Goal: Use online tool/utility: Utilize a website feature to perform a specific function

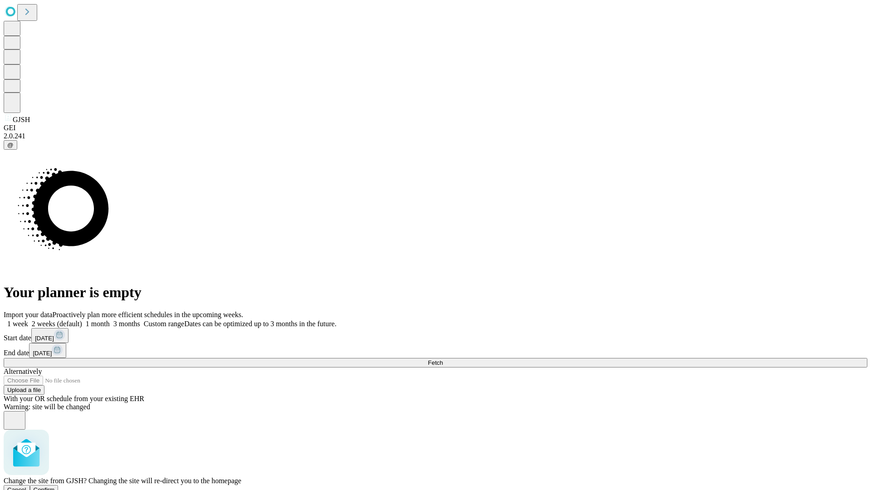
click at [55, 486] on span "Confirm" at bounding box center [44, 489] width 21 height 7
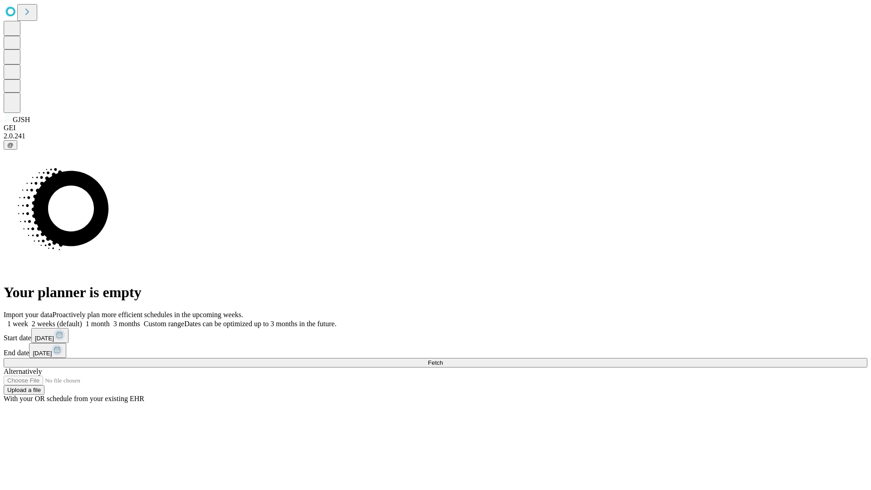
click at [82, 320] on label "2 weeks (default)" at bounding box center [55, 324] width 54 height 8
click at [443, 359] on span "Fetch" at bounding box center [435, 362] width 15 height 7
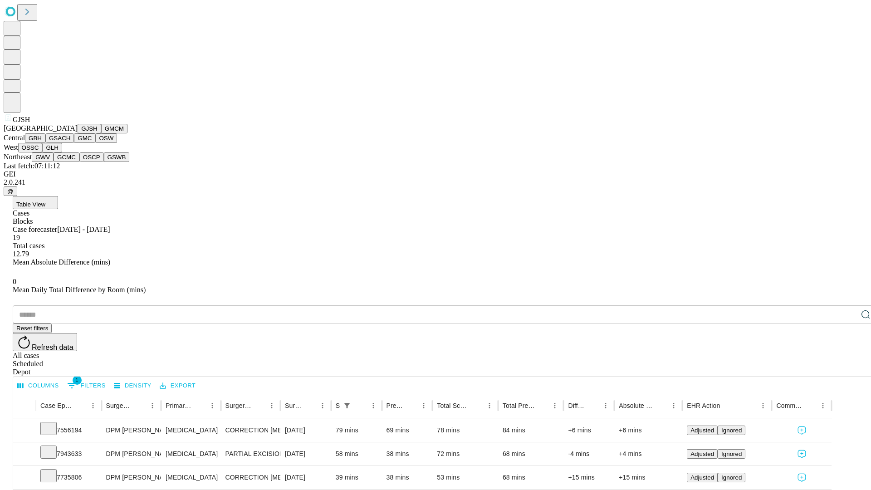
click at [101, 133] on button "GMCM" at bounding box center [114, 129] width 26 height 10
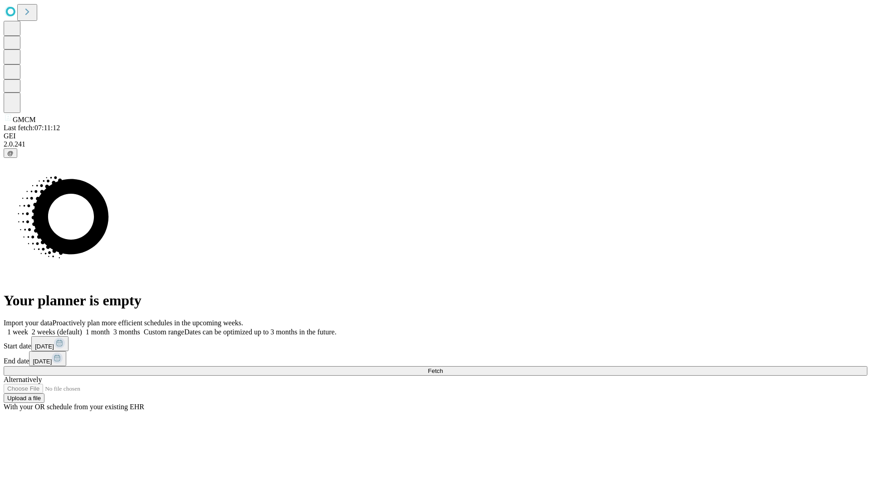
click at [82, 328] on label "2 weeks (default)" at bounding box center [55, 332] width 54 height 8
click at [443, 367] on span "Fetch" at bounding box center [435, 370] width 15 height 7
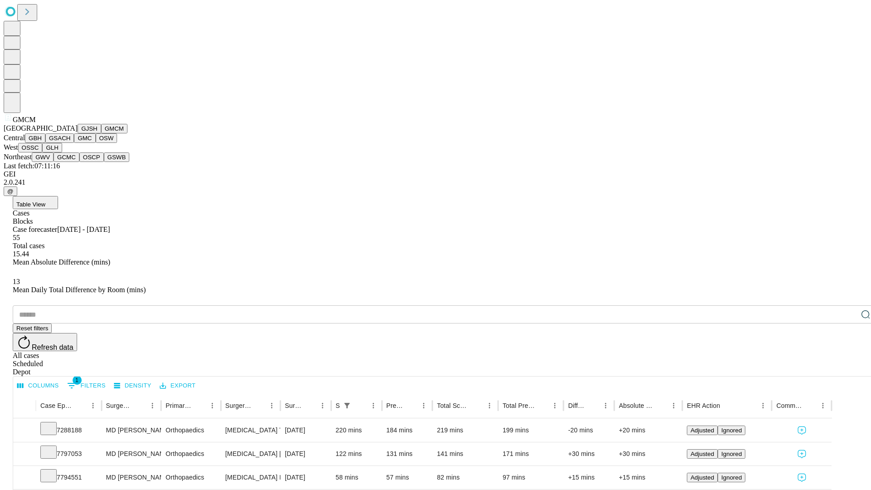
click at [45, 143] on button "GBH" at bounding box center [35, 138] width 20 height 10
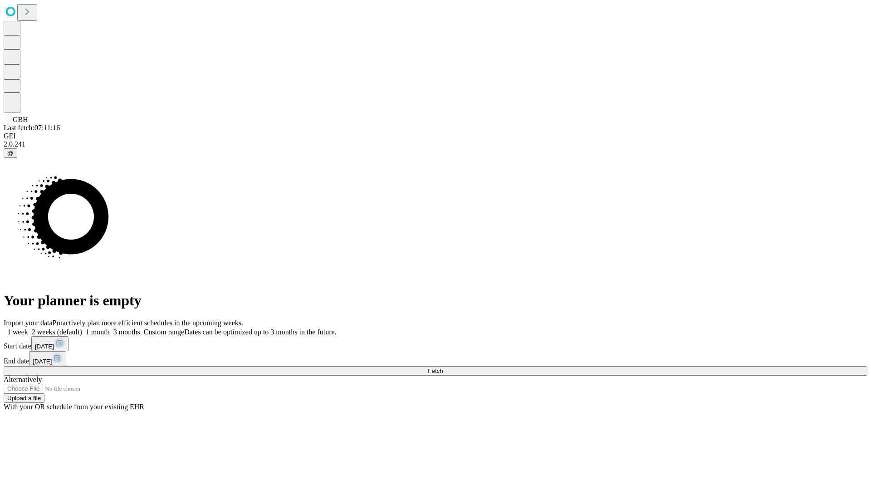
click at [443, 367] on span "Fetch" at bounding box center [435, 370] width 15 height 7
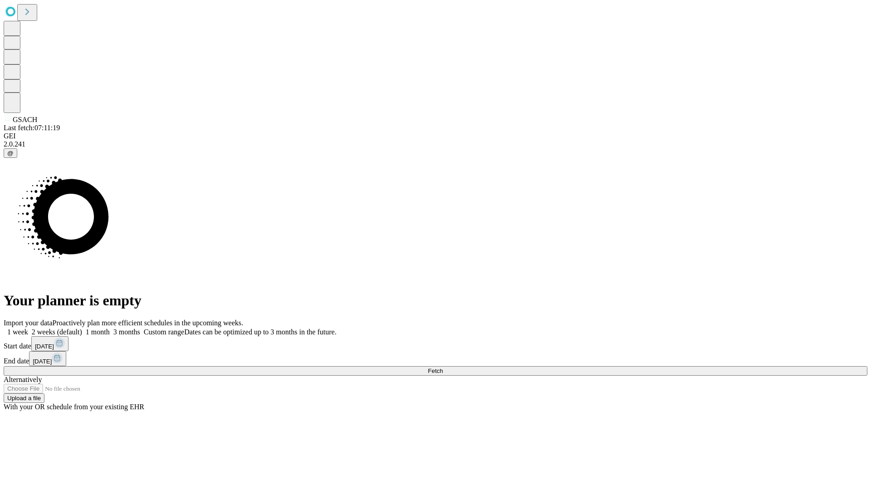
click at [82, 328] on label "2 weeks (default)" at bounding box center [55, 332] width 54 height 8
click at [443, 367] on span "Fetch" at bounding box center [435, 370] width 15 height 7
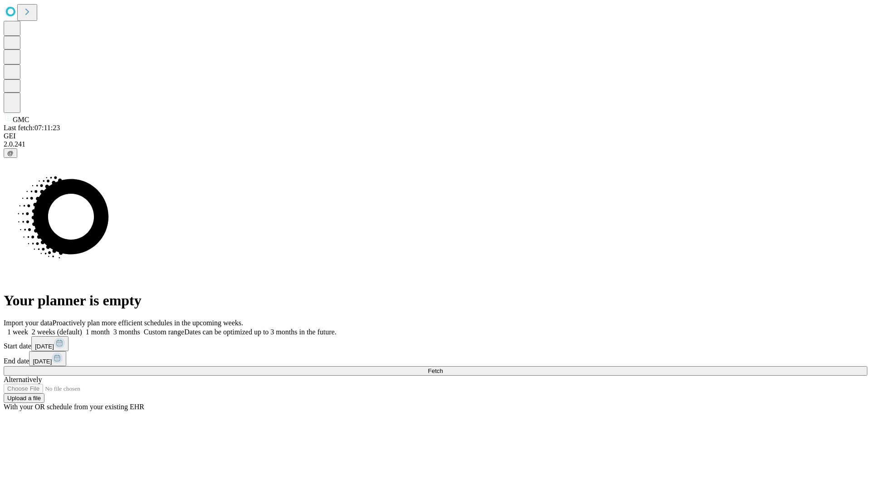
click at [82, 328] on label "2 weeks (default)" at bounding box center [55, 332] width 54 height 8
click at [443, 367] on span "Fetch" at bounding box center [435, 370] width 15 height 7
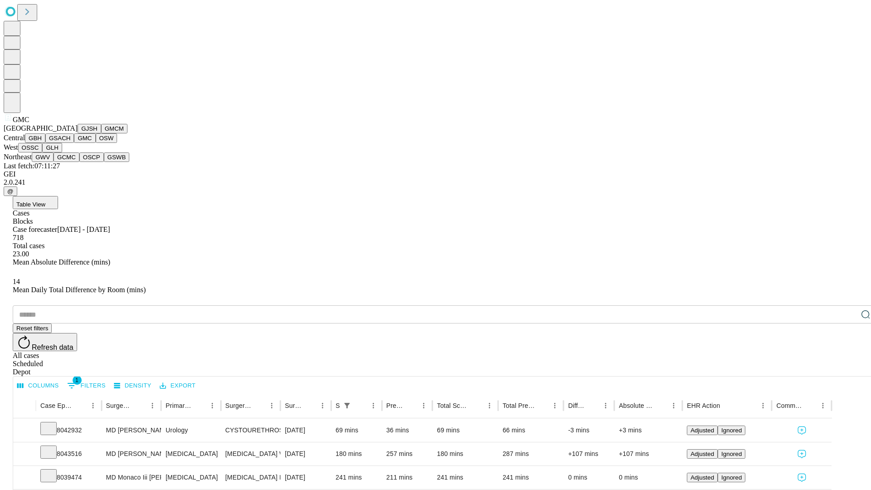
click at [96, 143] on button "OSW" at bounding box center [107, 138] width 22 height 10
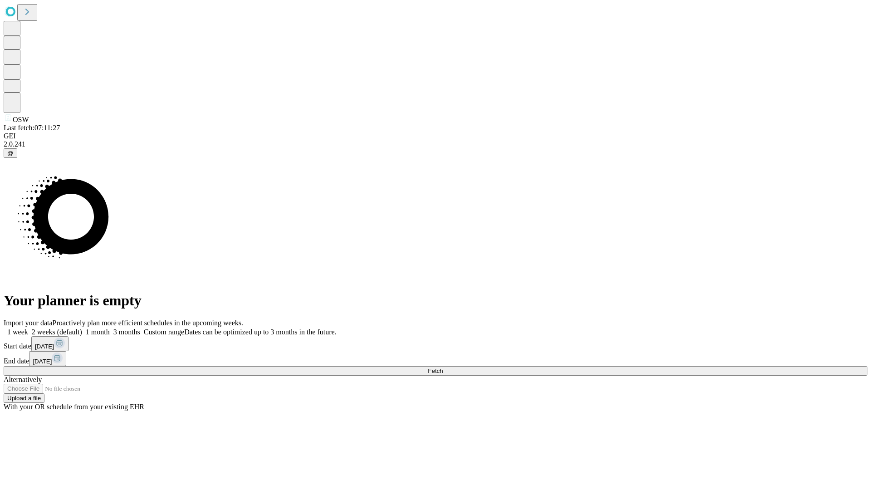
click at [82, 328] on label "2 weeks (default)" at bounding box center [55, 332] width 54 height 8
click at [443, 367] on span "Fetch" at bounding box center [435, 370] width 15 height 7
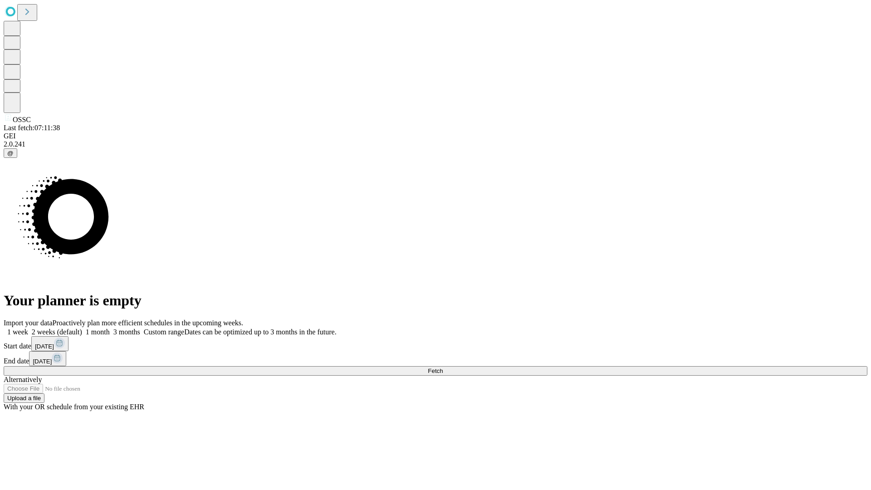
click at [82, 328] on label "2 weeks (default)" at bounding box center [55, 332] width 54 height 8
click at [443, 367] on span "Fetch" at bounding box center [435, 370] width 15 height 7
click at [82, 328] on label "2 weeks (default)" at bounding box center [55, 332] width 54 height 8
click at [443, 367] on span "Fetch" at bounding box center [435, 370] width 15 height 7
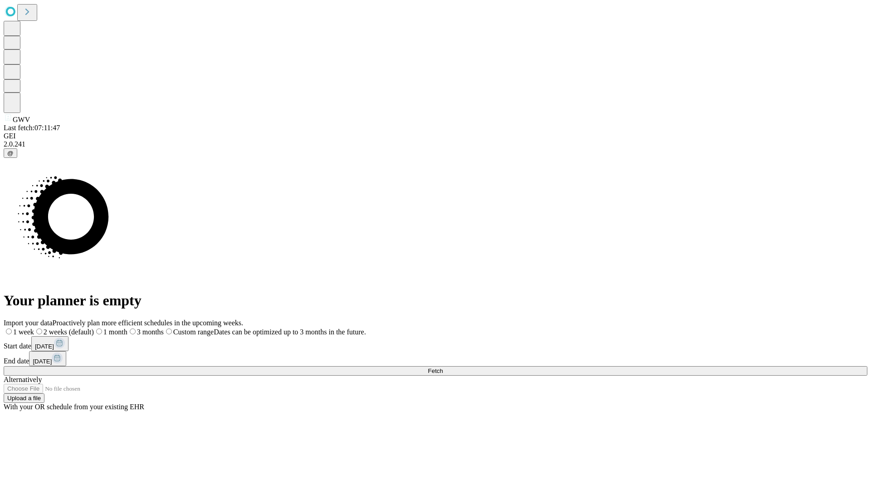
click at [94, 328] on label "2 weeks (default)" at bounding box center [64, 332] width 60 height 8
click at [443, 367] on span "Fetch" at bounding box center [435, 370] width 15 height 7
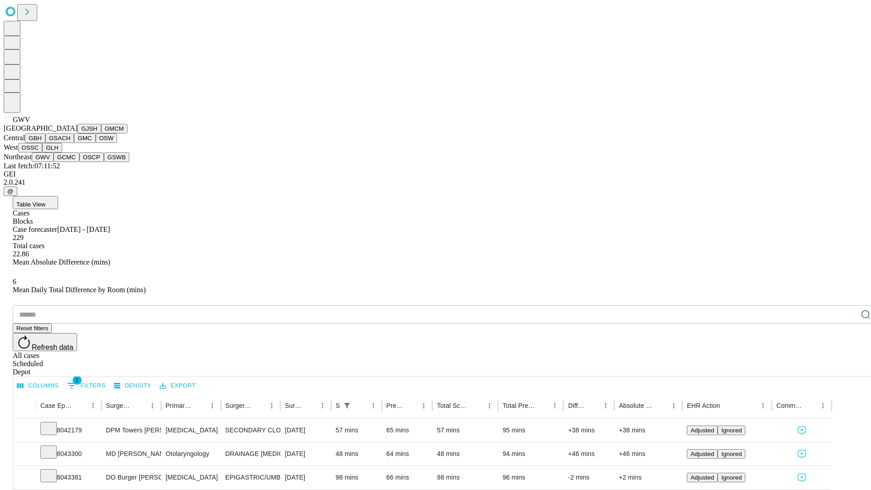
click at [70, 162] on button "GCMC" at bounding box center [67, 157] width 26 height 10
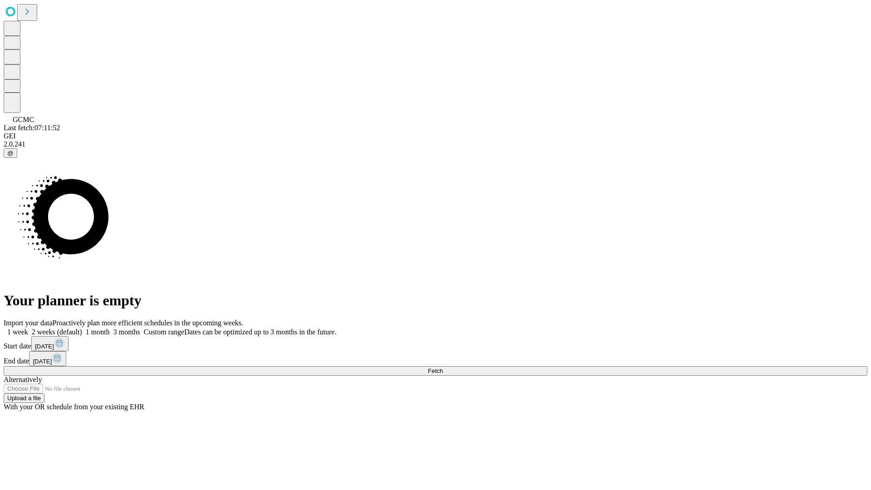
click at [82, 328] on label "2 weeks (default)" at bounding box center [55, 332] width 54 height 8
click at [443, 367] on span "Fetch" at bounding box center [435, 370] width 15 height 7
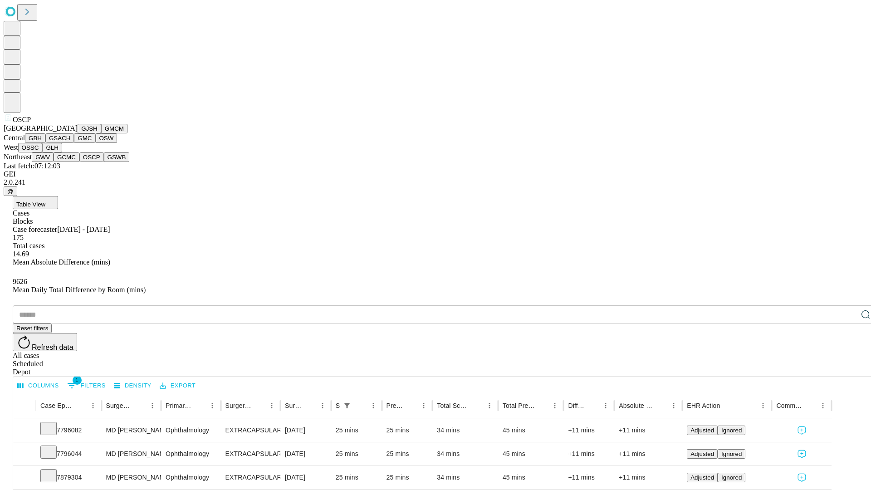
click at [104, 162] on button "GSWB" at bounding box center [117, 157] width 26 height 10
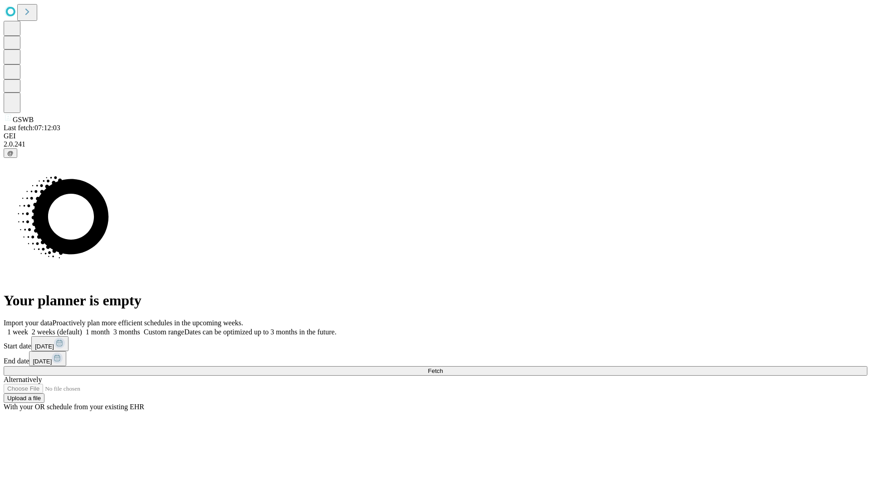
click at [82, 328] on label "2 weeks (default)" at bounding box center [55, 332] width 54 height 8
click at [443, 367] on span "Fetch" at bounding box center [435, 370] width 15 height 7
